Goal: Information Seeking & Learning: Learn about a topic

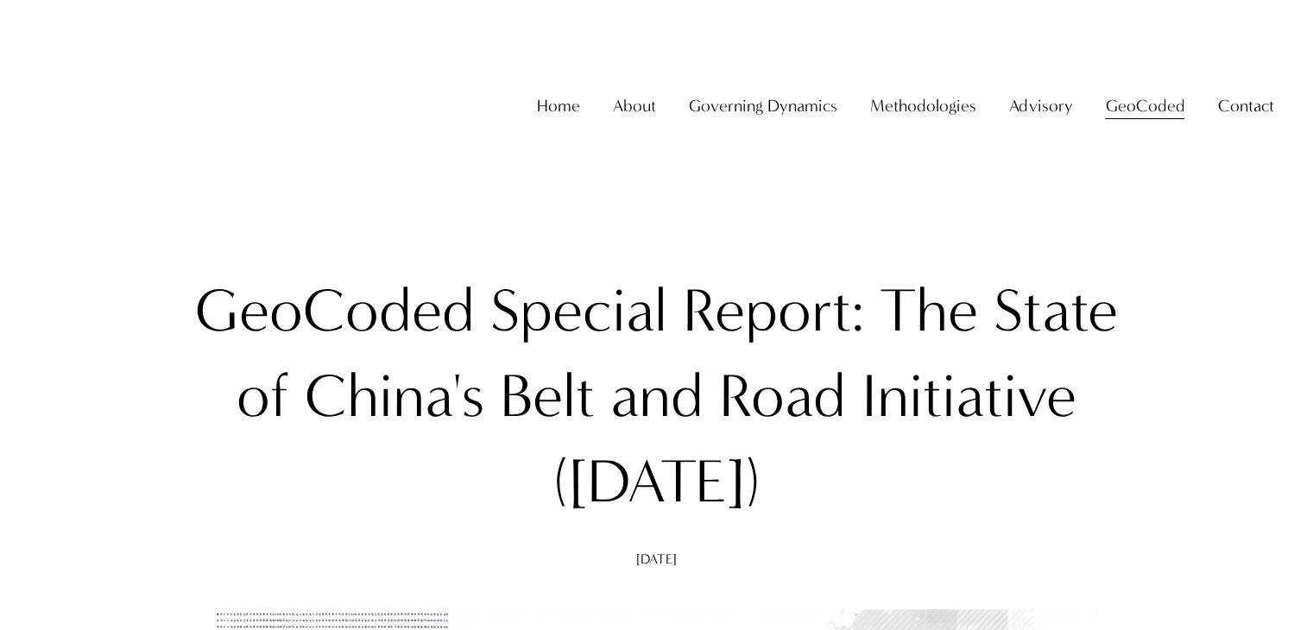
drag, startPoint x: 203, startPoint y: 309, endPoint x: 842, endPoint y: 481, distance: 662.3
click at [842, 481] on h1 "GeoCoded Special Report: The State of China's Belt and Road Initiative ([DATE])" at bounding box center [656, 396] width 975 height 256
copy h1 "GeoCoded Special Report: The State of China's Belt and Road Initiative ([DATE])"
click at [523, 72] on div "Home About About The Firm [PERSON_NAME] Governing Dynamics" at bounding box center [657, 105] width 1234 height 159
click at [565, 120] on link "Home" at bounding box center [558, 106] width 43 height 34
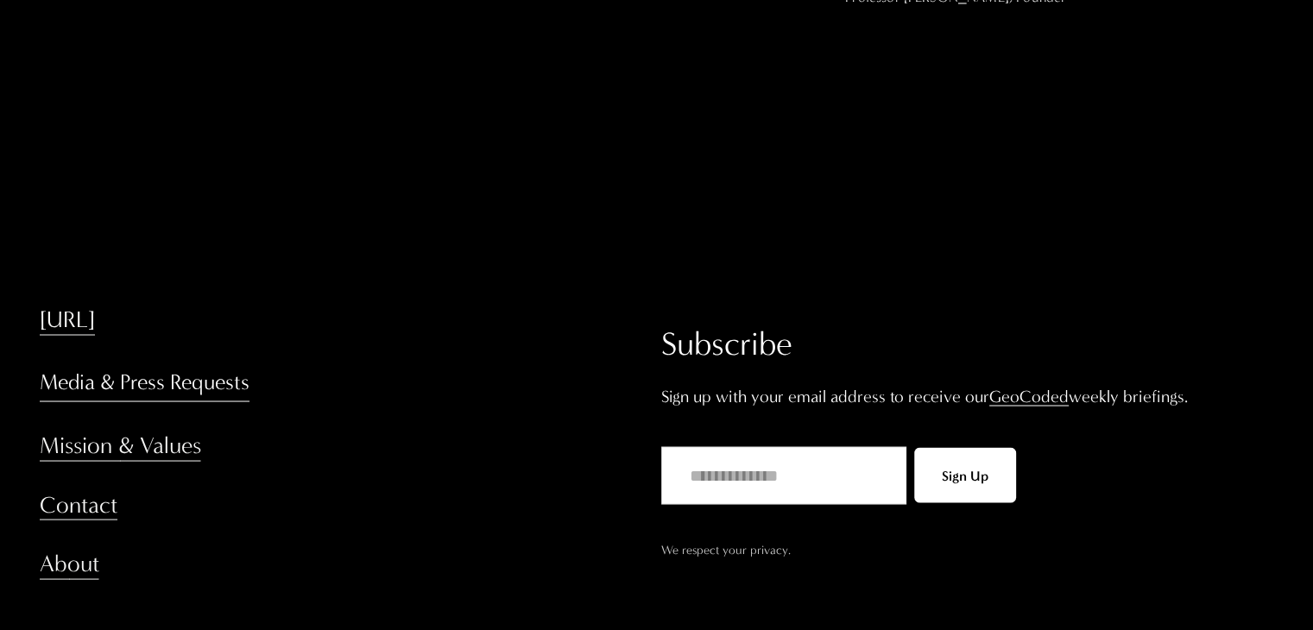
scroll to position [3280, 0]
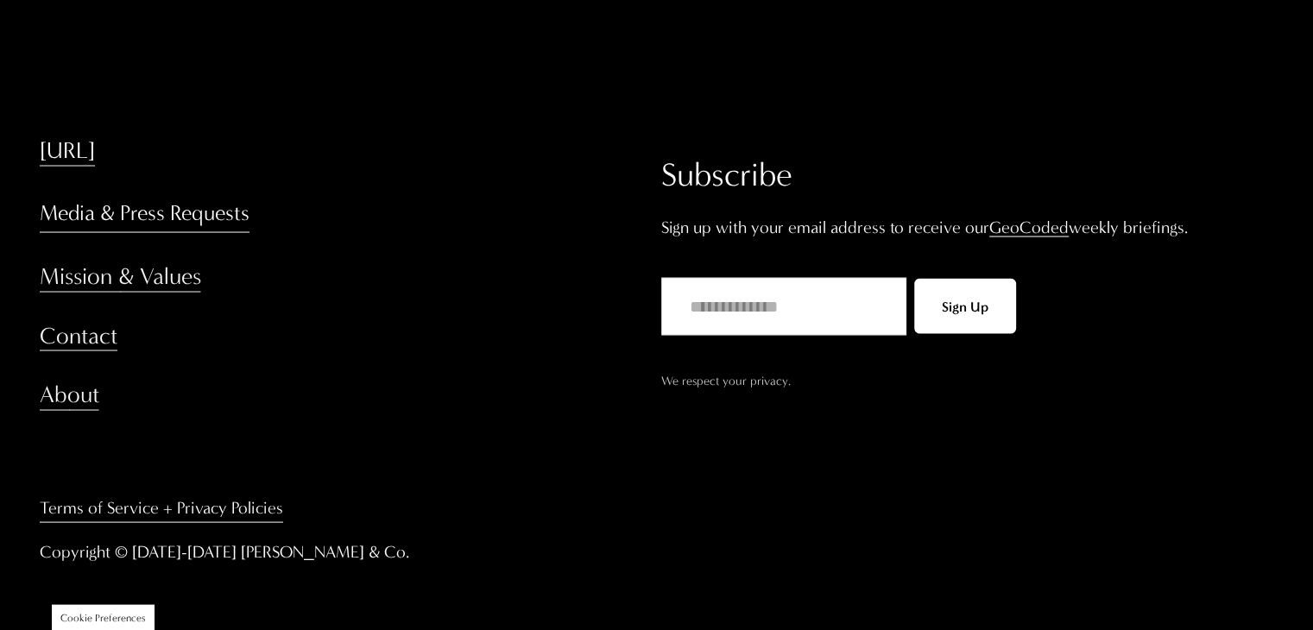
drag, startPoint x: 412, startPoint y: 546, endPoint x: 259, endPoint y: 543, distance: 152.8
click at [259, 543] on p "Copyright © [DATE]-[DATE] [PERSON_NAME] & Co." at bounding box center [294, 551] width 508 height 30
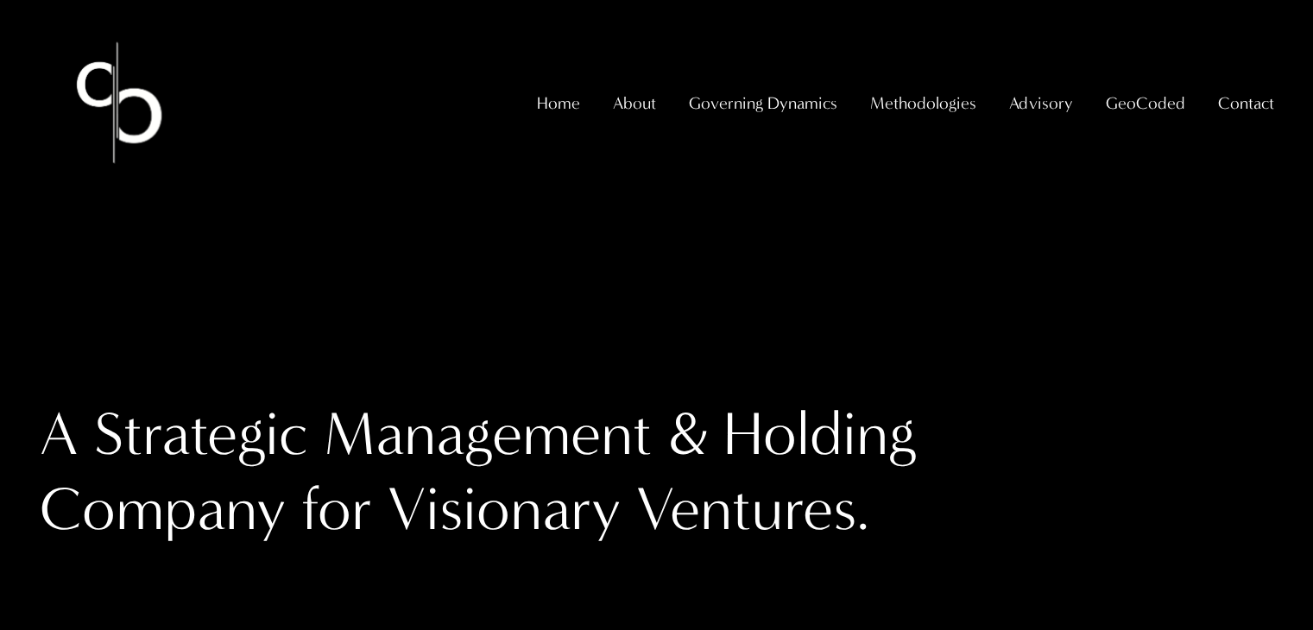
scroll to position [0, 0]
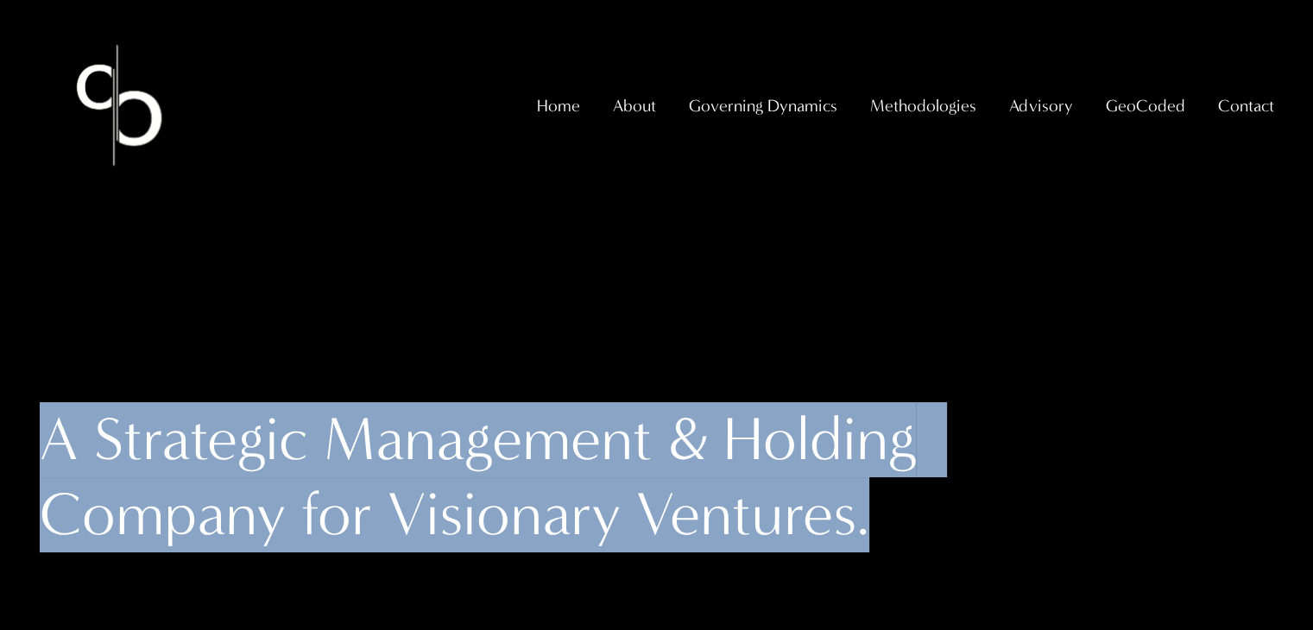
drag, startPoint x: 49, startPoint y: 445, endPoint x: 888, endPoint y: 519, distance: 842.2
click at [888, 519] on h1 "A Strategic Management & Holding Company for Visionary Ventures." at bounding box center [502, 477] width 925 height 150
copy h1 "A Strategic Management & Holding Company for Visionary Ventures."
